Goal: Find specific page/section: Find specific page/section

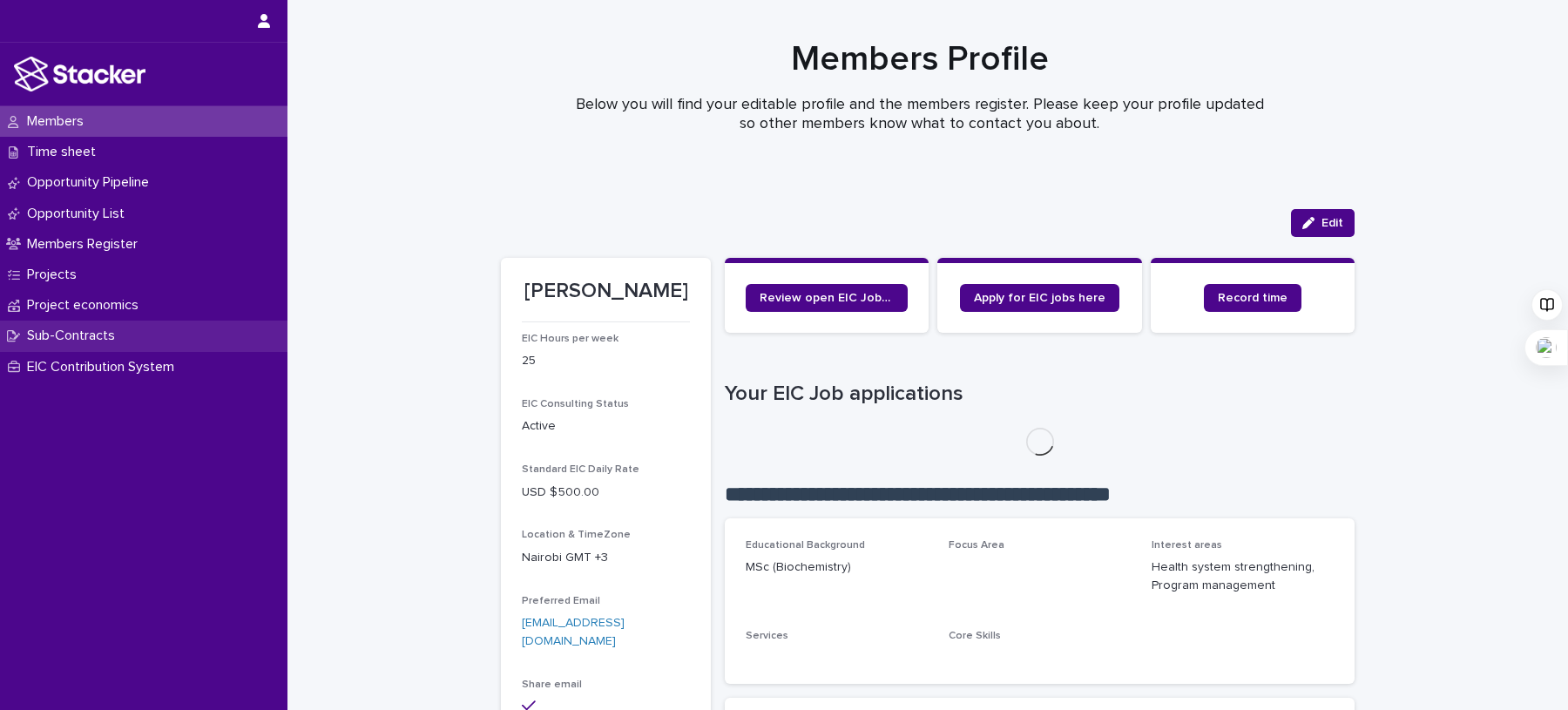
click at [108, 332] on p "Sub-Contracts" at bounding box center [74, 335] width 108 height 17
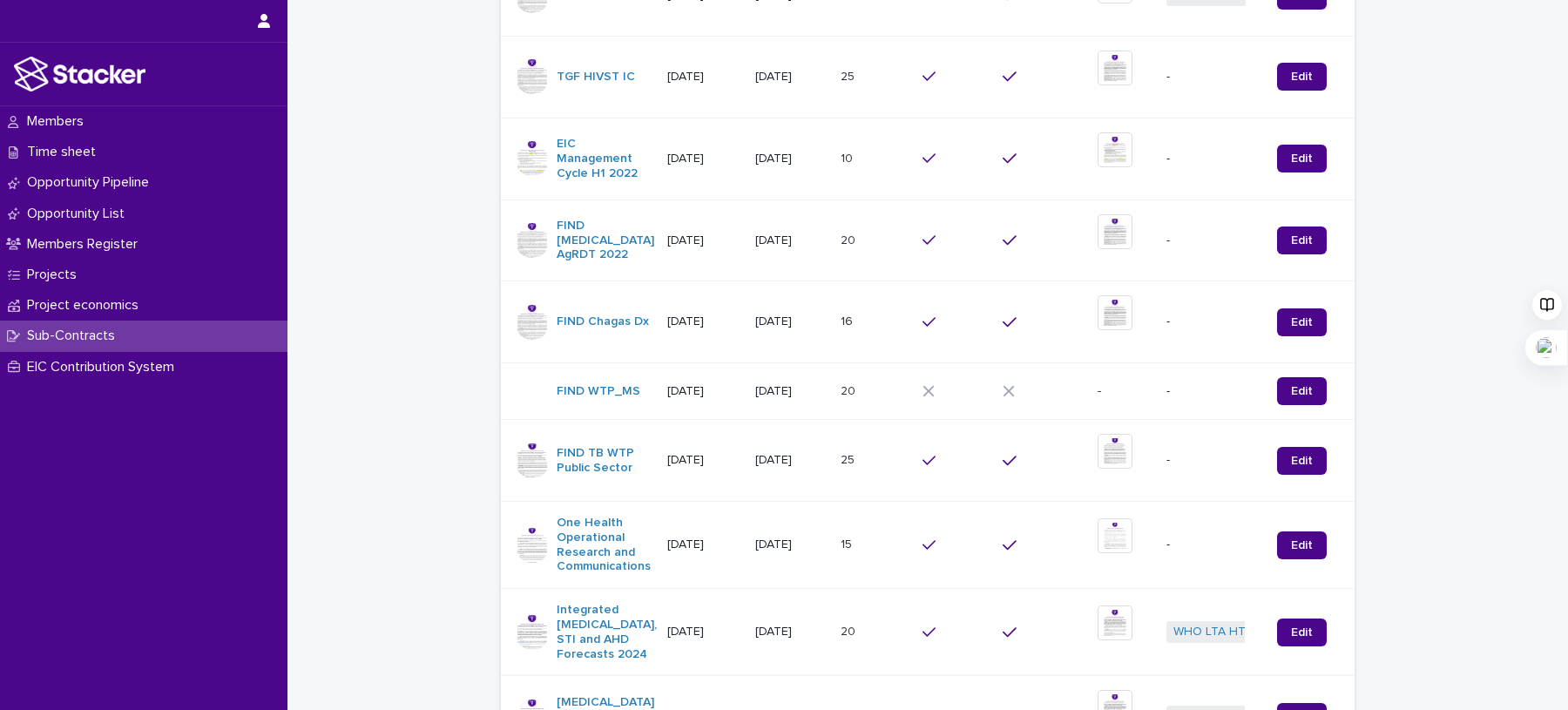
scroll to position [671, 0]
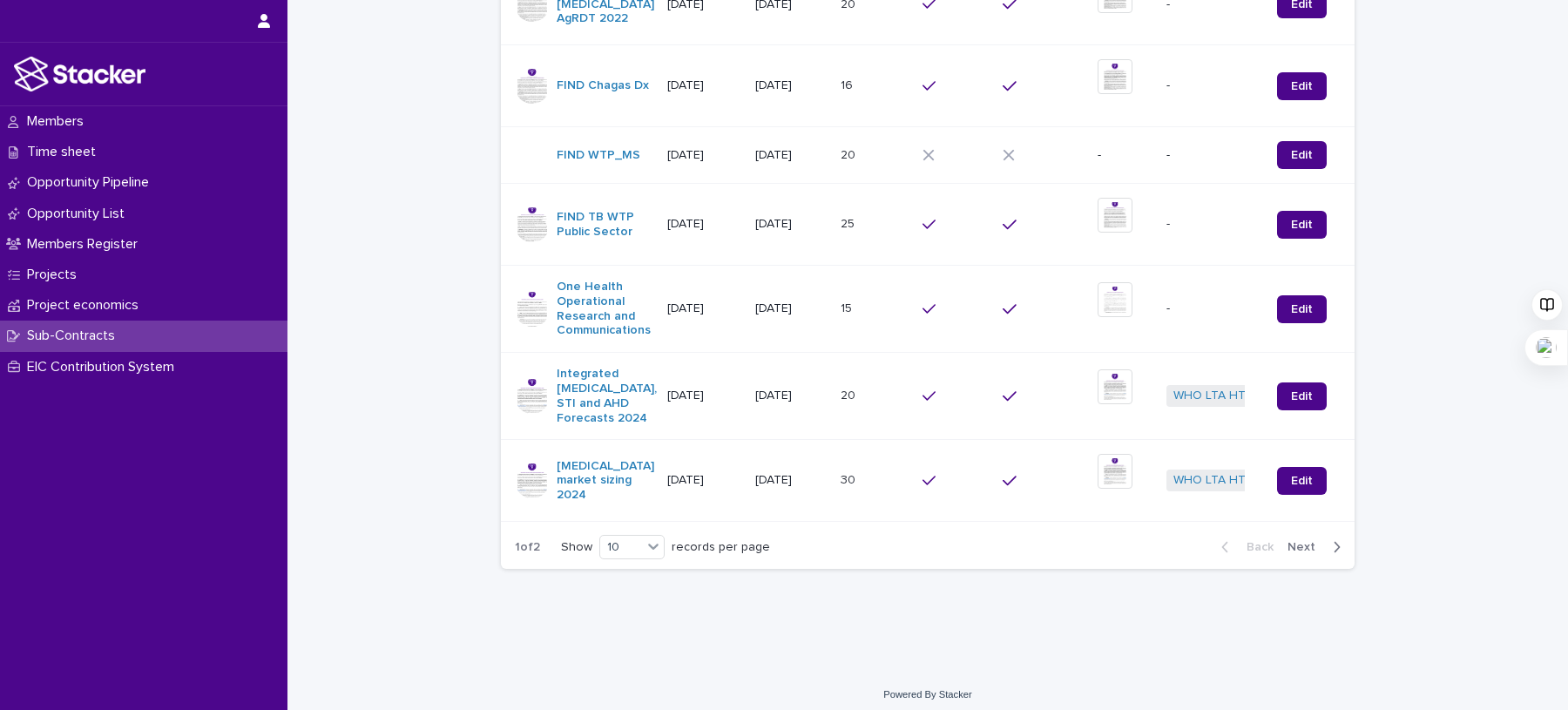
click at [1326, 541] on div "button" at bounding box center [1333, 547] width 15 height 16
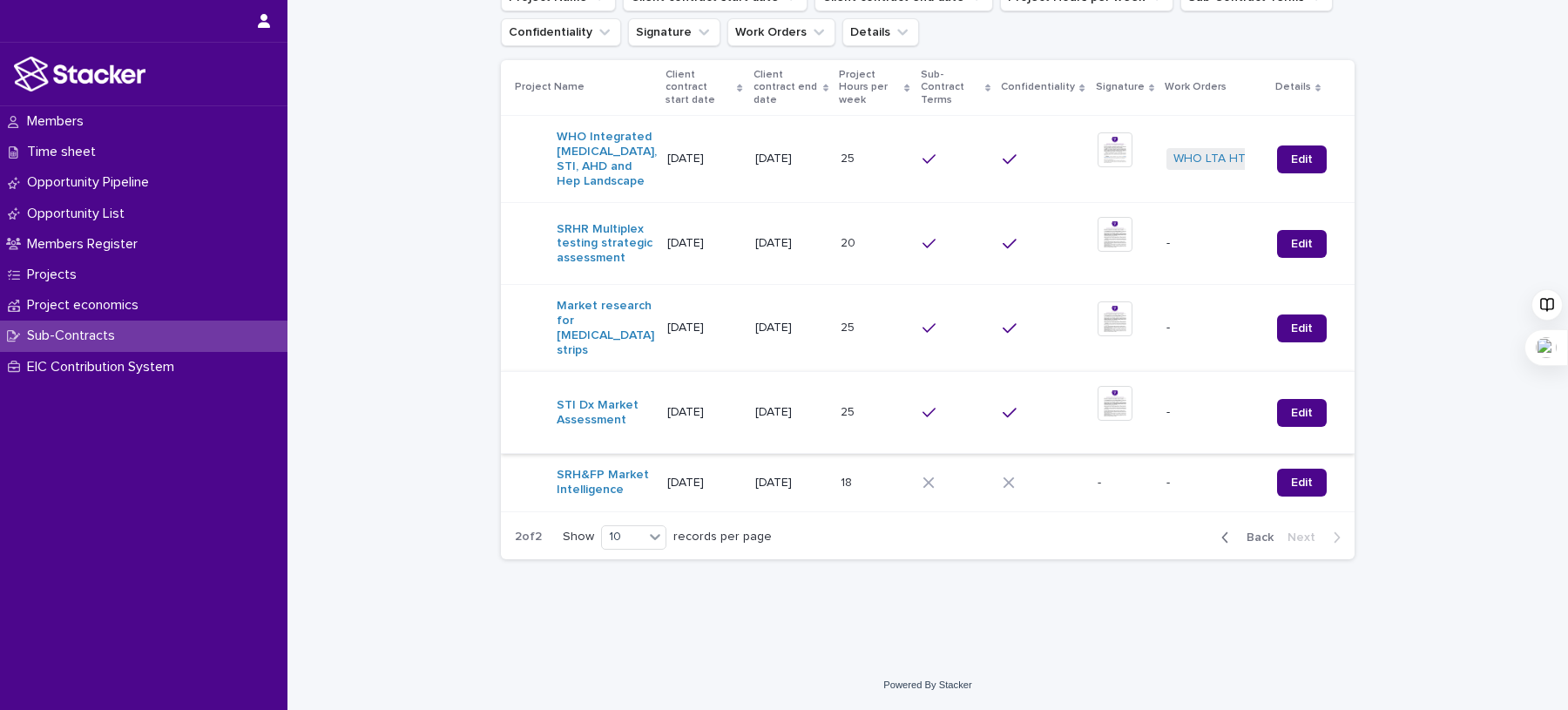
scroll to position [309, 0]
click at [565, 477] on link "SRH&FP Market Intelligence" at bounding box center [605, 482] width 97 height 29
click at [1311, 480] on link "Edit" at bounding box center [1301, 482] width 50 height 28
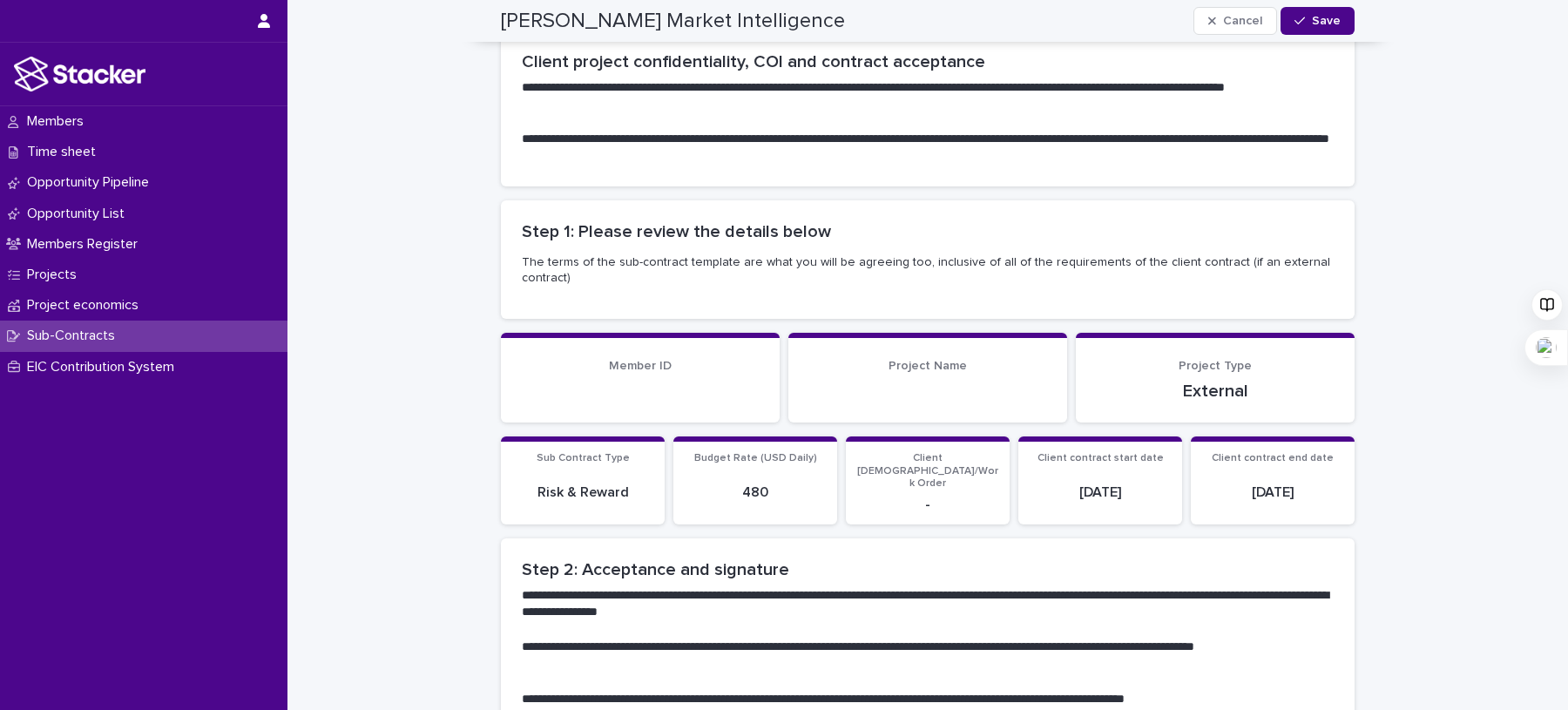
scroll to position [142, 0]
